Goal: Complete application form

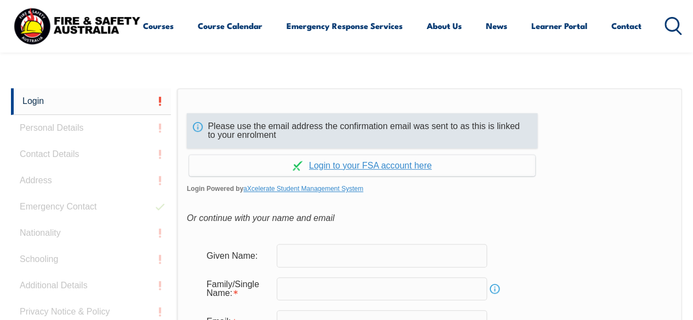
scroll to position [240, 0]
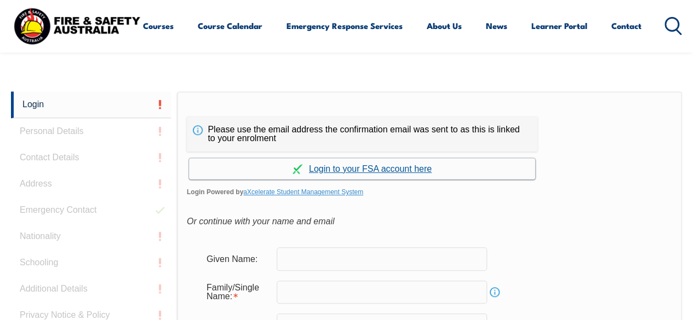
click at [359, 167] on link "Continue with aXcelerate" at bounding box center [362, 168] width 346 height 21
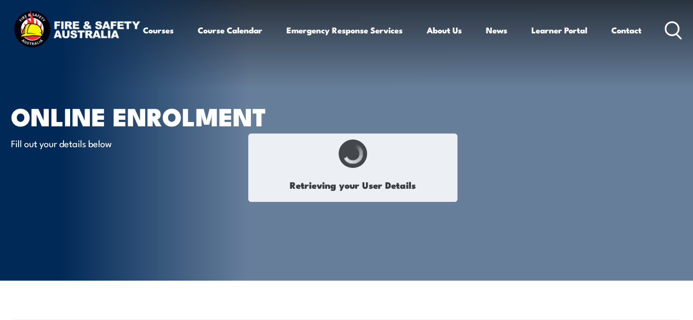
select select "Mr"
type input "[PERSON_NAME]"
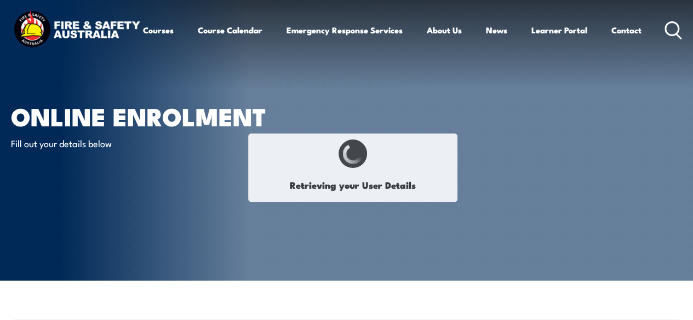
type input "[DATE]"
type input "ZWMN93GW33"
select select "M"
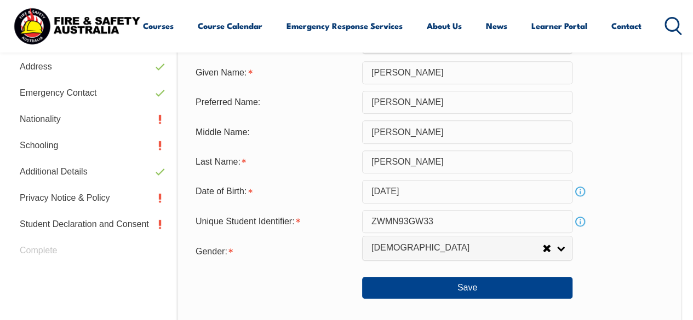
scroll to position [383, 0]
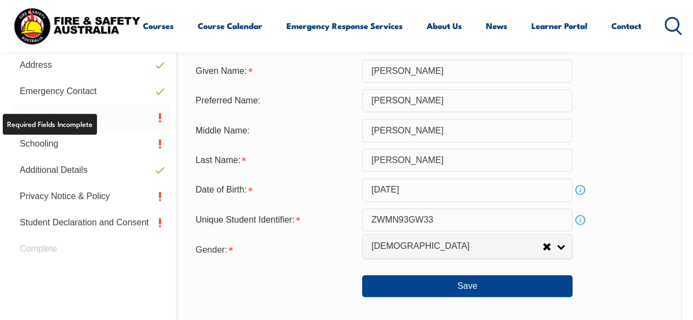
click at [61, 112] on link "Nationality" at bounding box center [91, 118] width 160 height 26
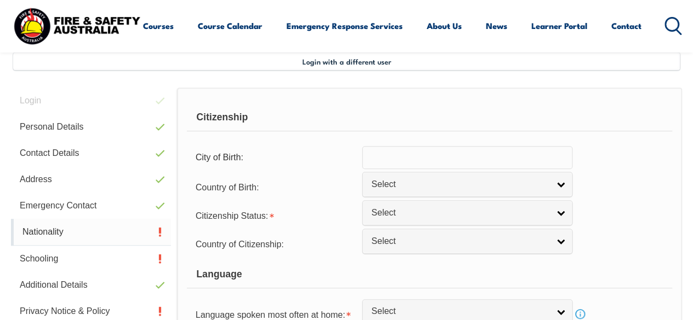
scroll to position [266, 0]
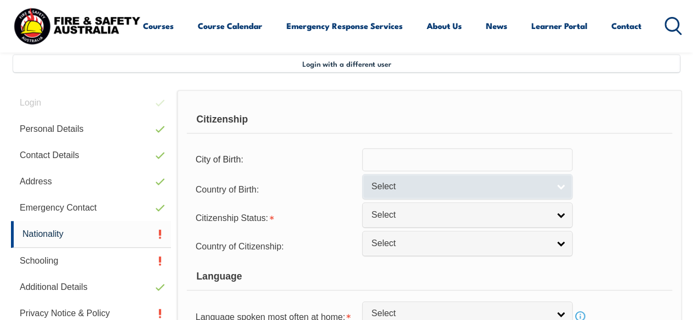
click at [563, 185] on link "Select" at bounding box center [467, 186] width 210 height 25
drag, startPoint x: 563, startPoint y: 185, endPoint x: 556, endPoint y: 181, distance: 7.9
click at [556, 181] on link "Select" at bounding box center [467, 186] width 210 height 25
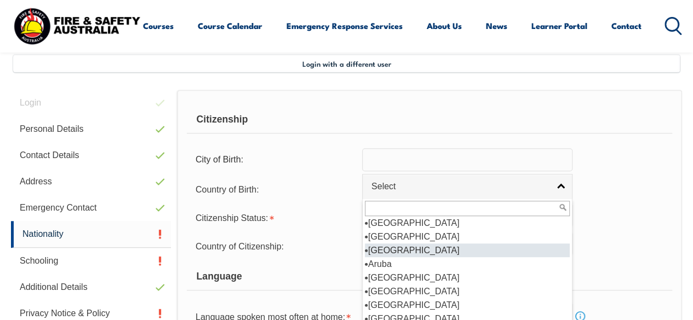
scroll to position [128, 0]
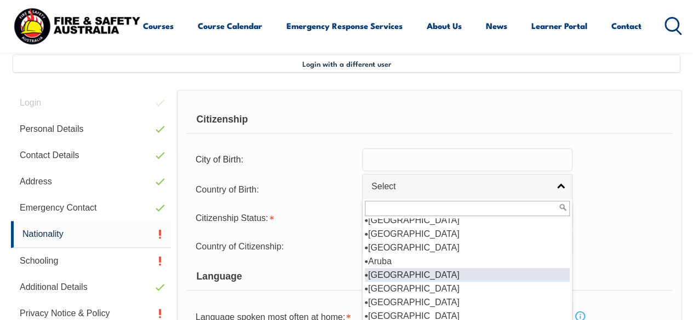
click at [478, 274] on li "[GEOGRAPHIC_DATA]" at bounding box center [467, 275] width 205 height 14
select select "1101"
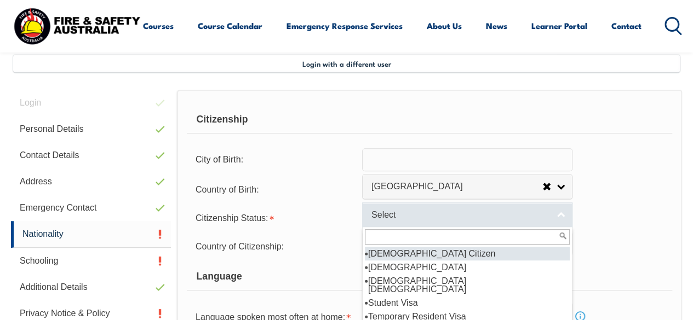
click at [565, 209] on link "Select" at bounding box center [467, 215] width 210 height 25
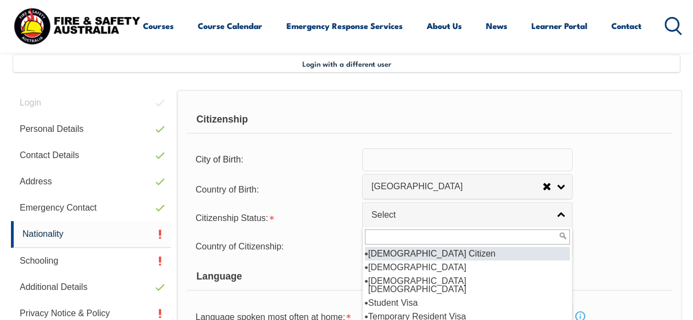
click at [511, 249] on li "[DEMOGRAPHIC_DATA] Citizen" at bounding box center [467, 254] width 205 height 14
select select "1"
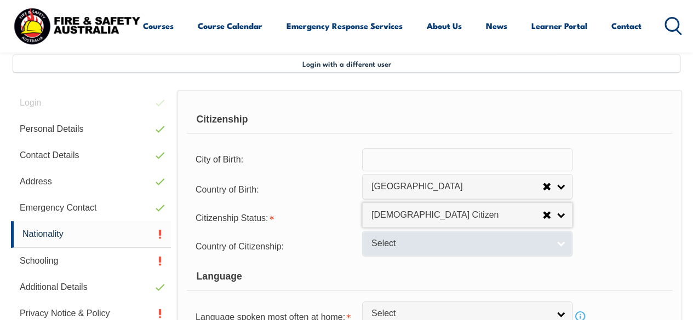
click at [554, 239] on link "Select" at bounding box center [467, 243] width 210 height 25
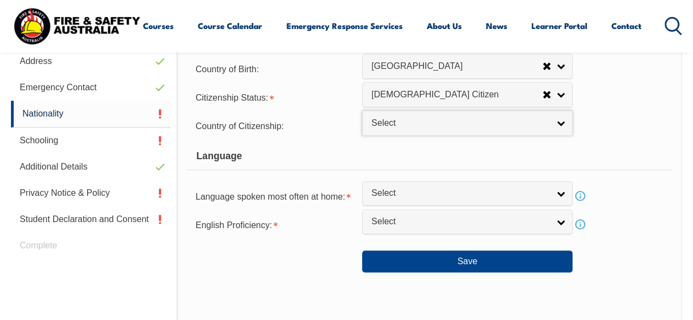
scroll to position [387, 0]
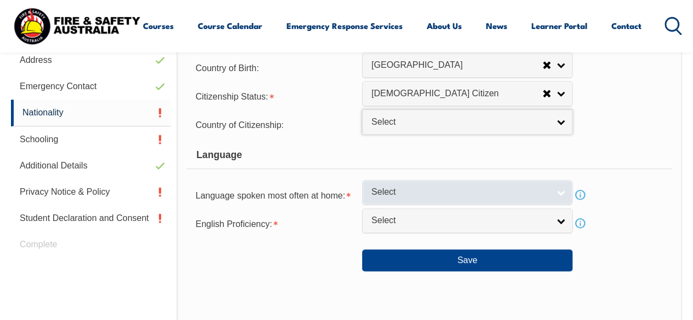
click at [558, 188] on link "Select" at bounding box center [467, 192] width 210 height 25
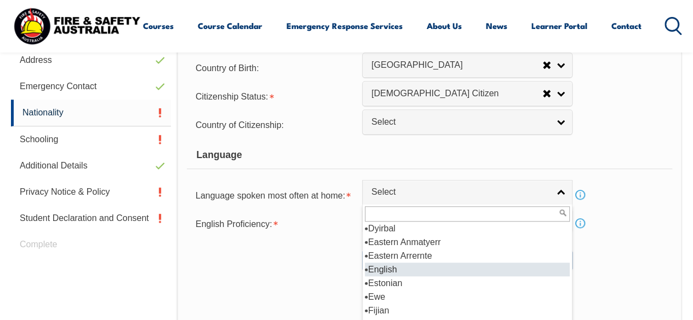
scroll to position [1339, 0]
click at [531, 272] on li "English" at bounding box center [467, 269] width 205 height 14
select select "1201"
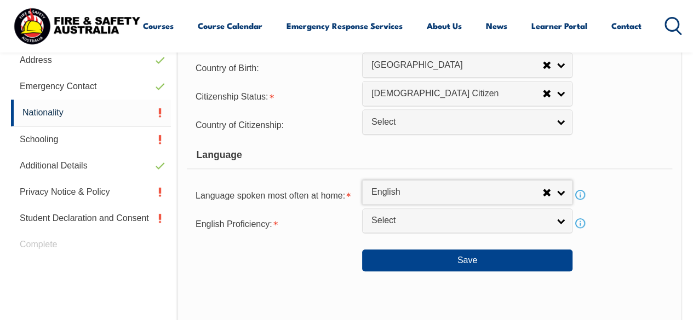
click at [531, 272] on div "Citizenship City of Birth: Country of Birth: [GEOGRAPHIC_DATA] ([DEMOGRAPHIC_DA…" at bounding box center [429, 198] width 505 height 460
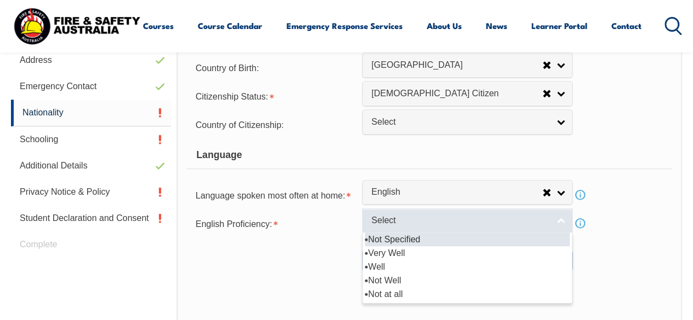
click at [552, 221] on link "Select" at bounding box center [467, 221] width 210 height 25
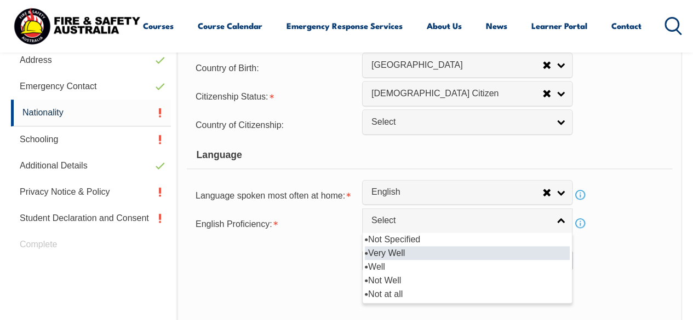
click at [490, 253] on li "Very Well" at bounding box center [467, 253] width 205 height 14
select select "1"
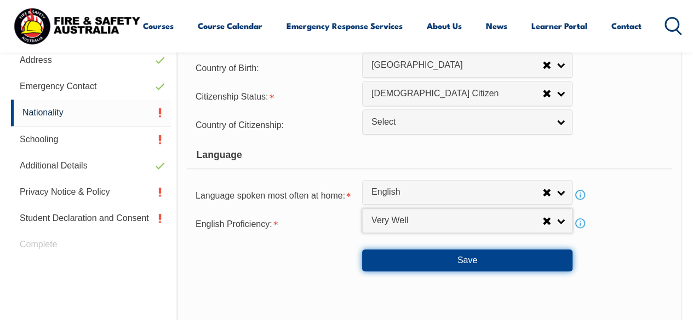
click at [468, 262] on button "Save" at bounding box center [467, 261] width 210 height 22
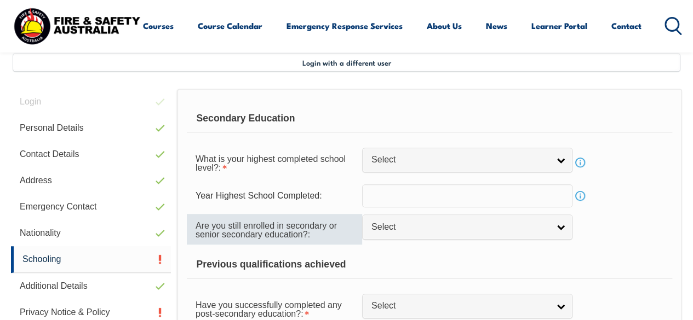
scroll to position [266, 0]
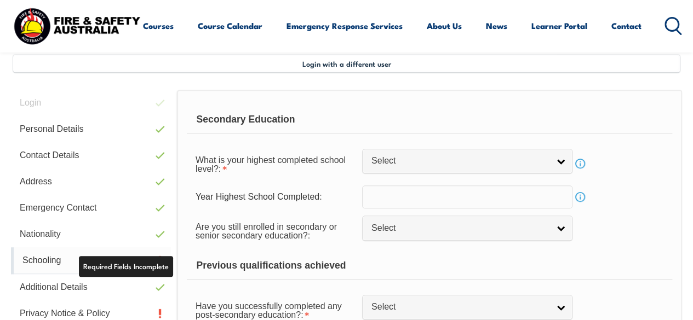
click at [160, 261] on link "Schooling" at bounding box center [91, 261] width 160 height 27
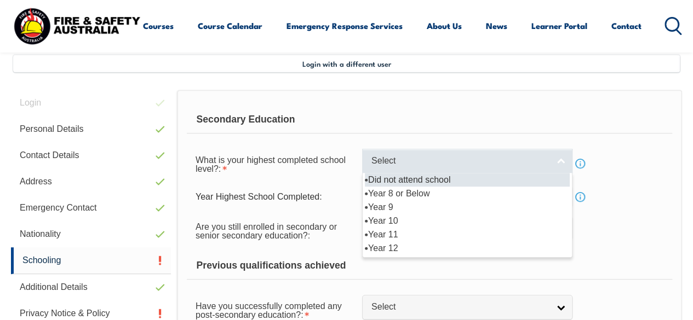
click at [560, 157] on link "Select" at bounding box center [467, 161] width 210 height 25
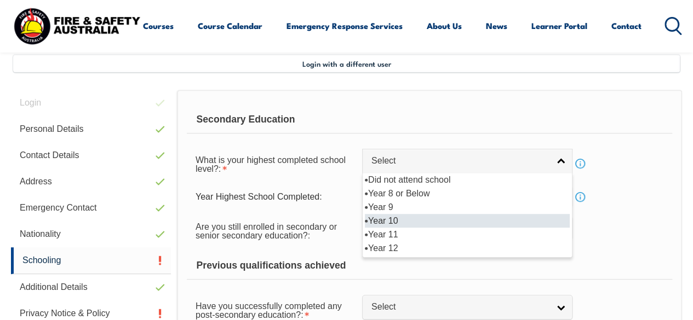
click at [484, 214] on li "Year 10" at bounding box center [467, 221] width 205 height 14
select select "10"
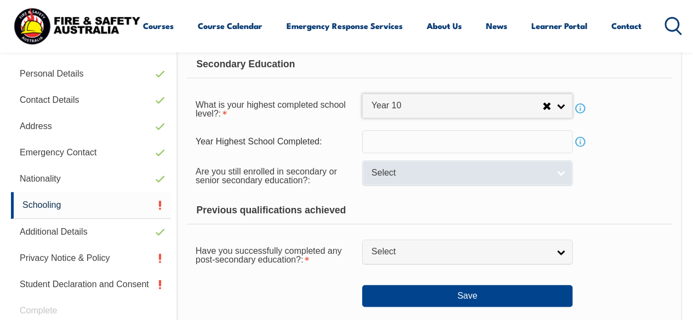
scroll to position [324, 0]
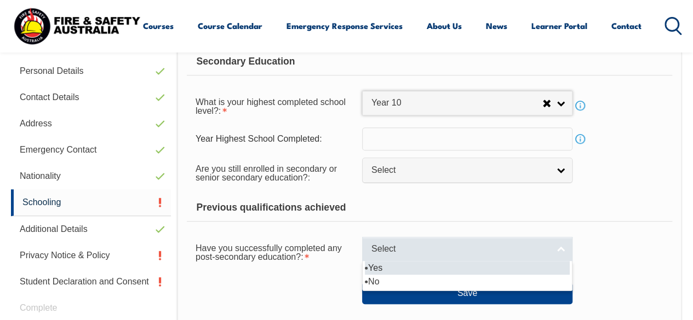
click at [560, 245] on link "Select" at bounding box center [467, 249] width 210 height 25
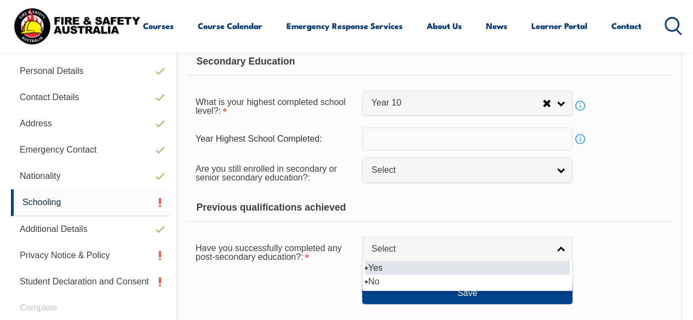
click at [541, 264] on li "Yes" at bounding box center [467, 268] width 205 height 14
select select "true"
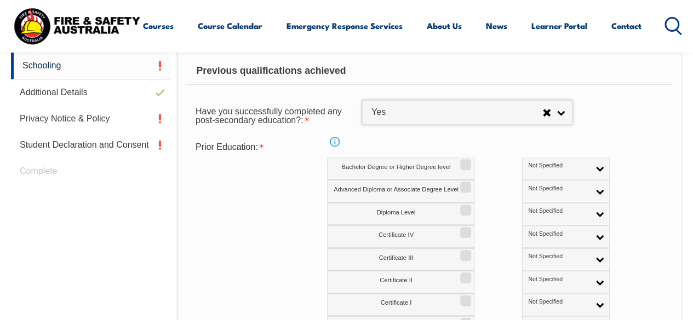
scroll to position [462, 0]
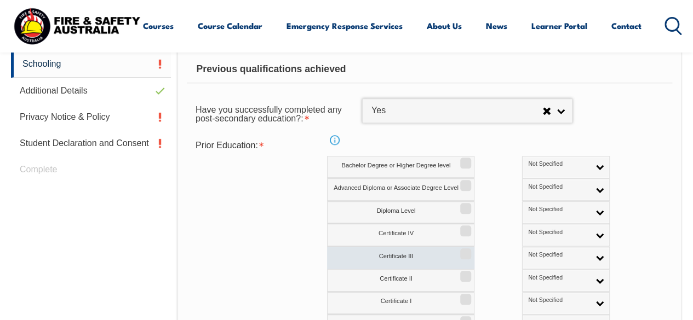
click at [465, 250] on input "Certificate III" at bounding box center [464, 250] width 7 height 1
checkbox input "true"
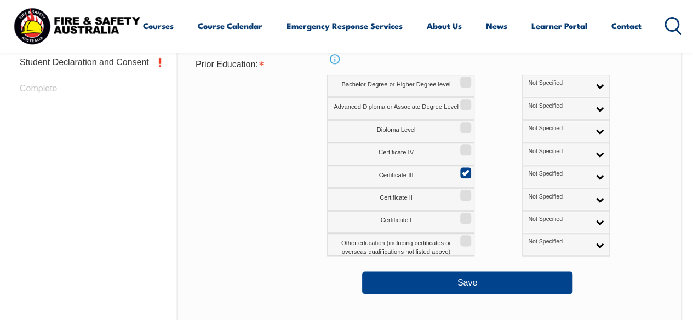
scroll to position [543, 0]
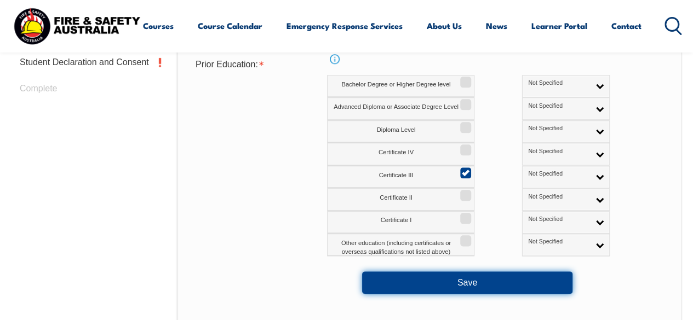
click at [504, 279] on button "Save" at bounding box center [467, 283] width 210 height 22
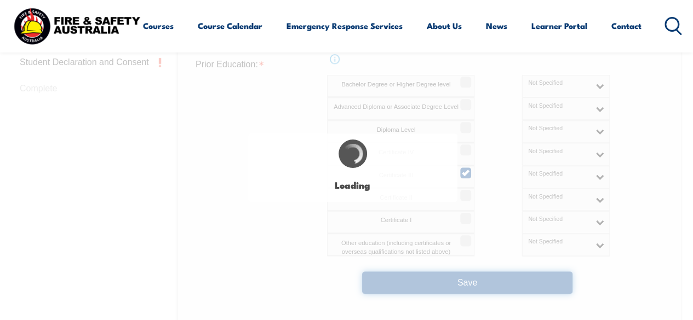
select select "false"
select select
select select "true"
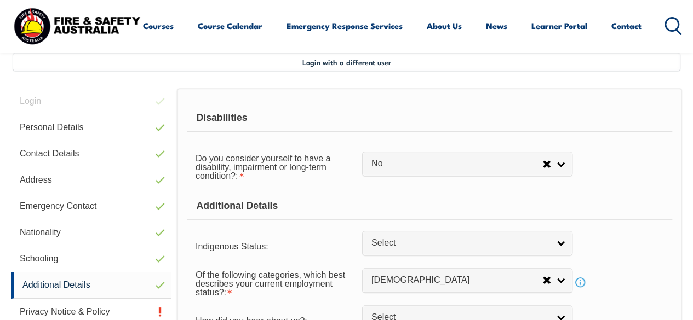
scroll to position [266, 0]
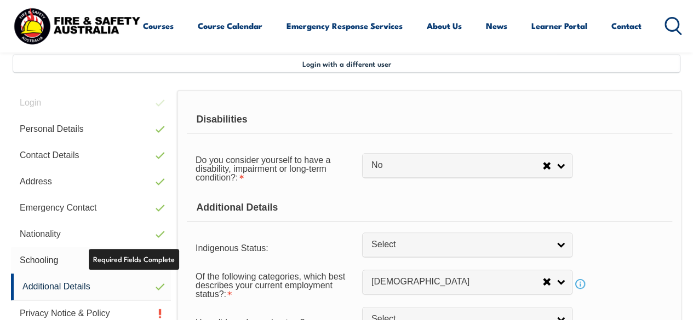
click at [134, 266] on link "Schooling" at bounding box center [91, 261] width 160 height 26
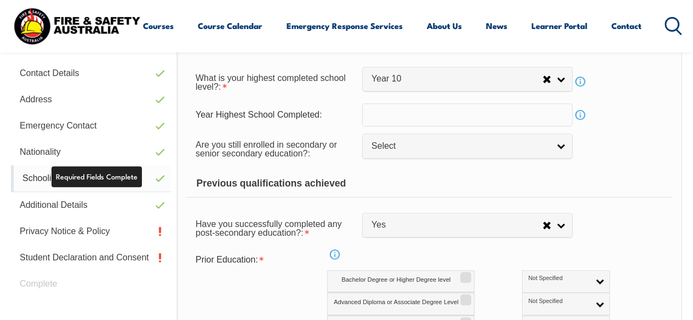
scroll to position [349, 0]
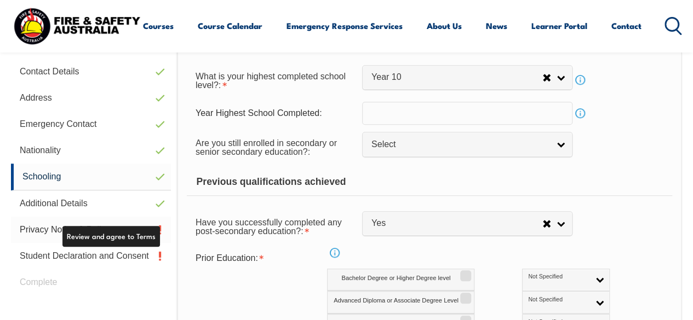
click at [160, 226] on link "Privacy Notice & Policy" at bounding box center [91, 230] width 160 height 26
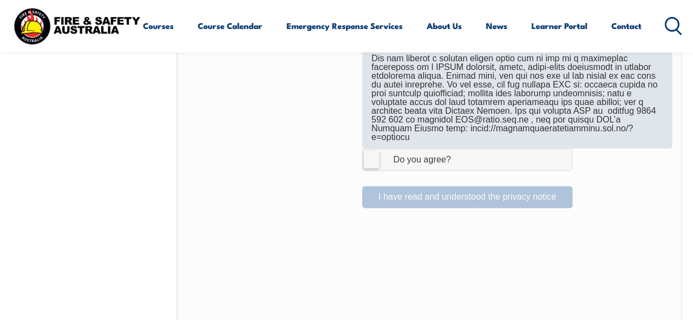
scroll to position [797, 0]
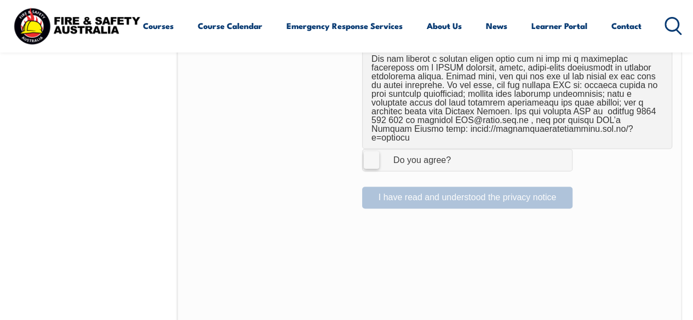
click at [372, 149] on label "I Agree Do you agree?" at bounding box center [467, 160] width 210 height 22
click at [459, 149] on input "I Agree Do you agree?" at bounding box center [468, 159] width 19 height 21
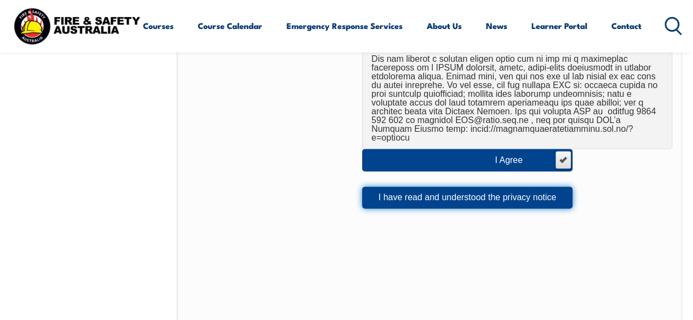
click at [405, 187] on button "I have read and understood the privacy notice" at bounding box center [467, 198] width 210 height 22
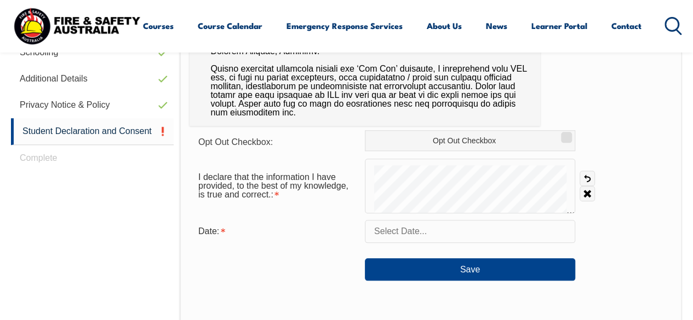
scroll to position [474, 0]
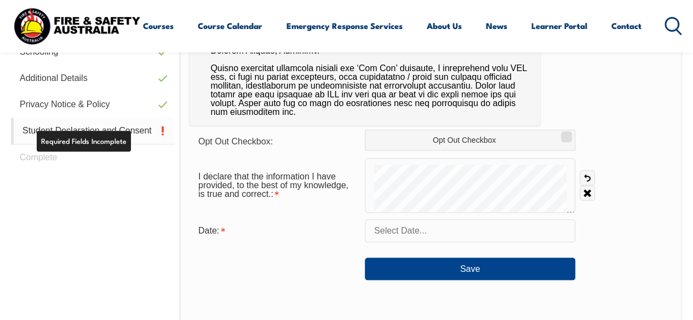
click at [147, 131] on link "Student Declaration and Consent" at bounding box center [92, 131] width 163 height 27
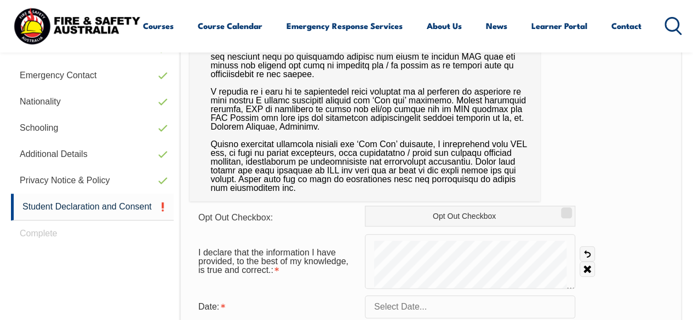
scroll to position [398, 0]
click at [588, 268] on link "Clear" at bounding box center [586, 269] width 15 height 15
click at [589, 254] on link "Undo" at bounding box center [586, 254] width 15 height 15
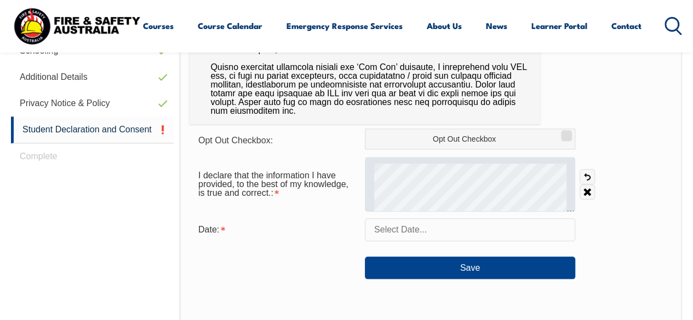
scroll to position [475, 0]
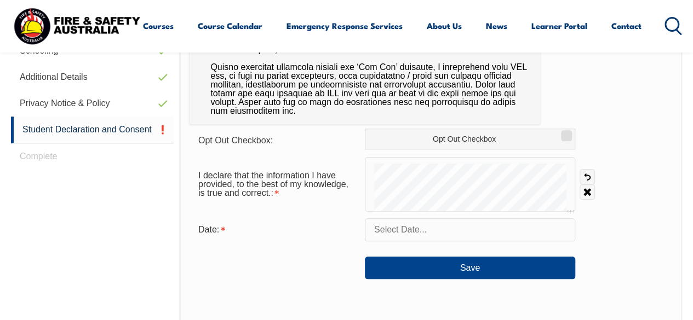
click at [664, 222] on div "Date:" at bounding box center [430, 229] width 482 height 23
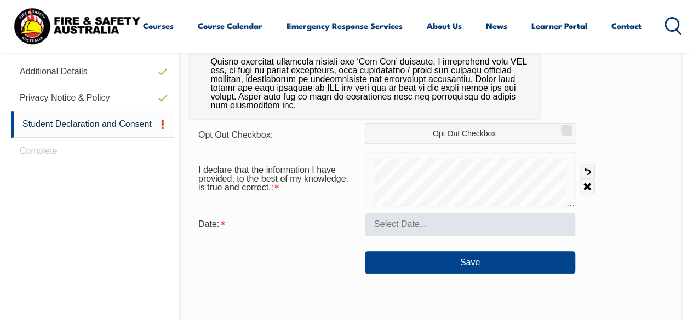
scroll to position [492, 0]
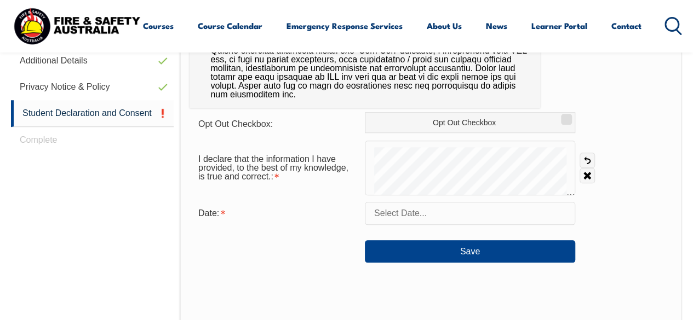
click at [443, 220] on input "text" at bounding box center [470, 213] width 210 height 23
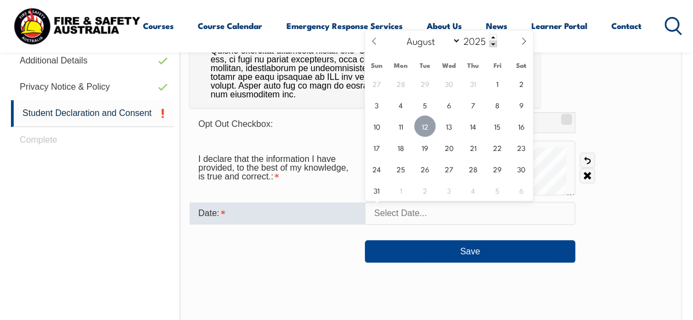
click at [424, 123] on span "12" at bounding box center [424, 126] width 21 height 21
type input "[DATE]"
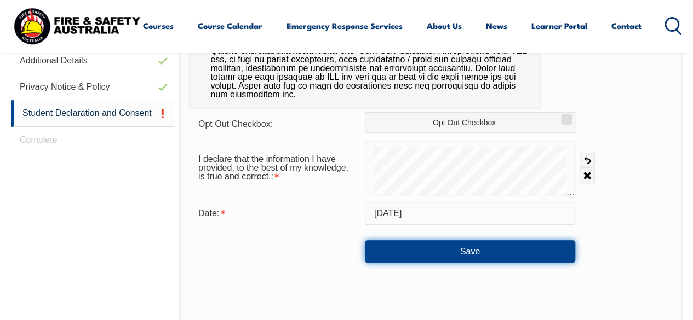
click at [433, 246] on button "Save" at bounding box center [470, 251] width 210 height 22
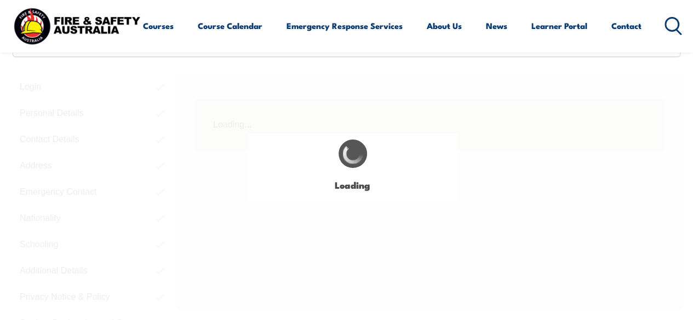
scroll to position [266, 0]
